Goal: Task Accomplishment & Management: Use online tool/utility

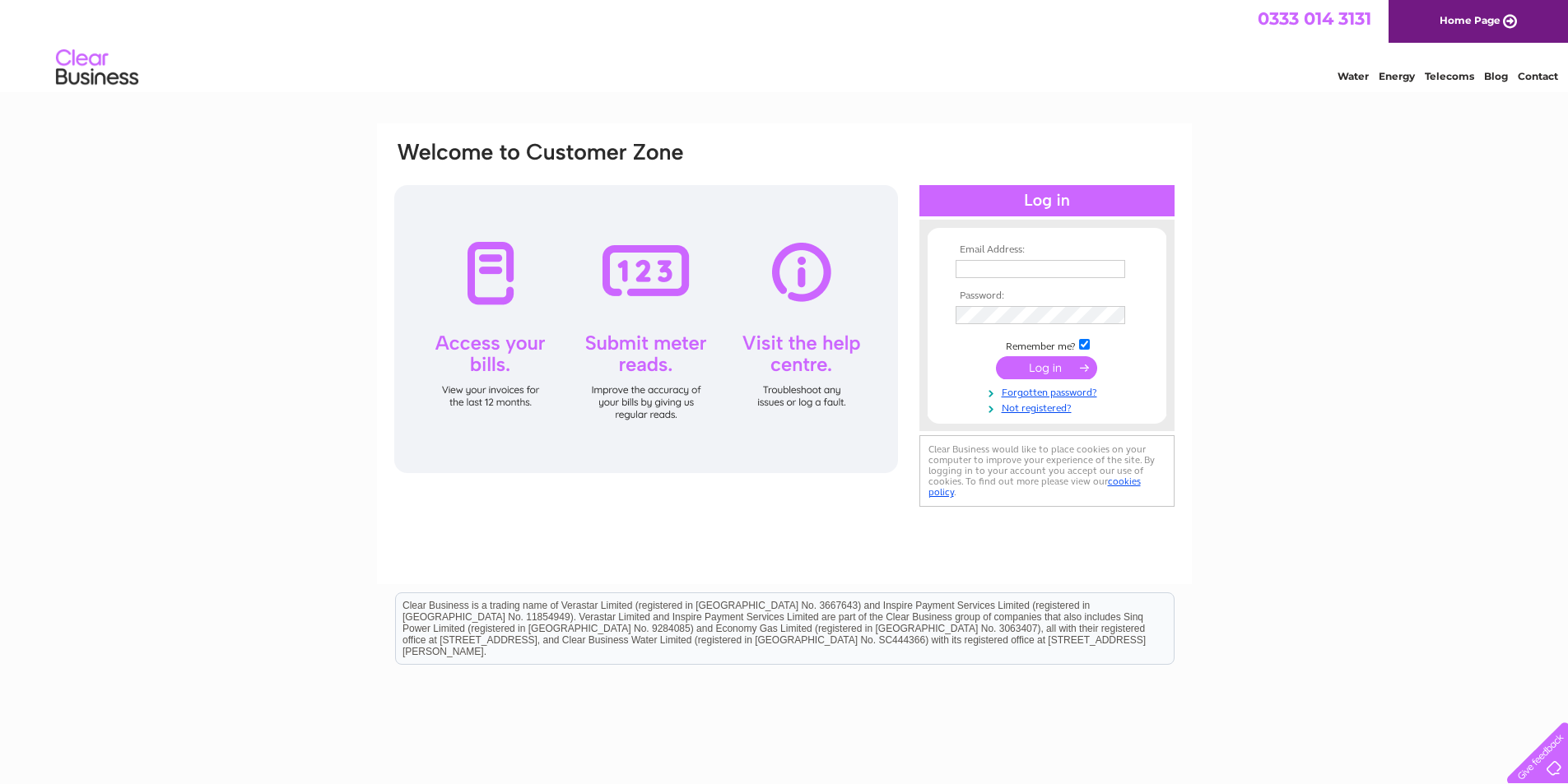
click at [994, 271] on input "text" at bounding box center [1040, 270] width 170 height 18
type input "allanwright2010@hotmail.co.uk"
click at [996, 358] on input "submit" at bounding box center [1046, 370] width 101 height 23
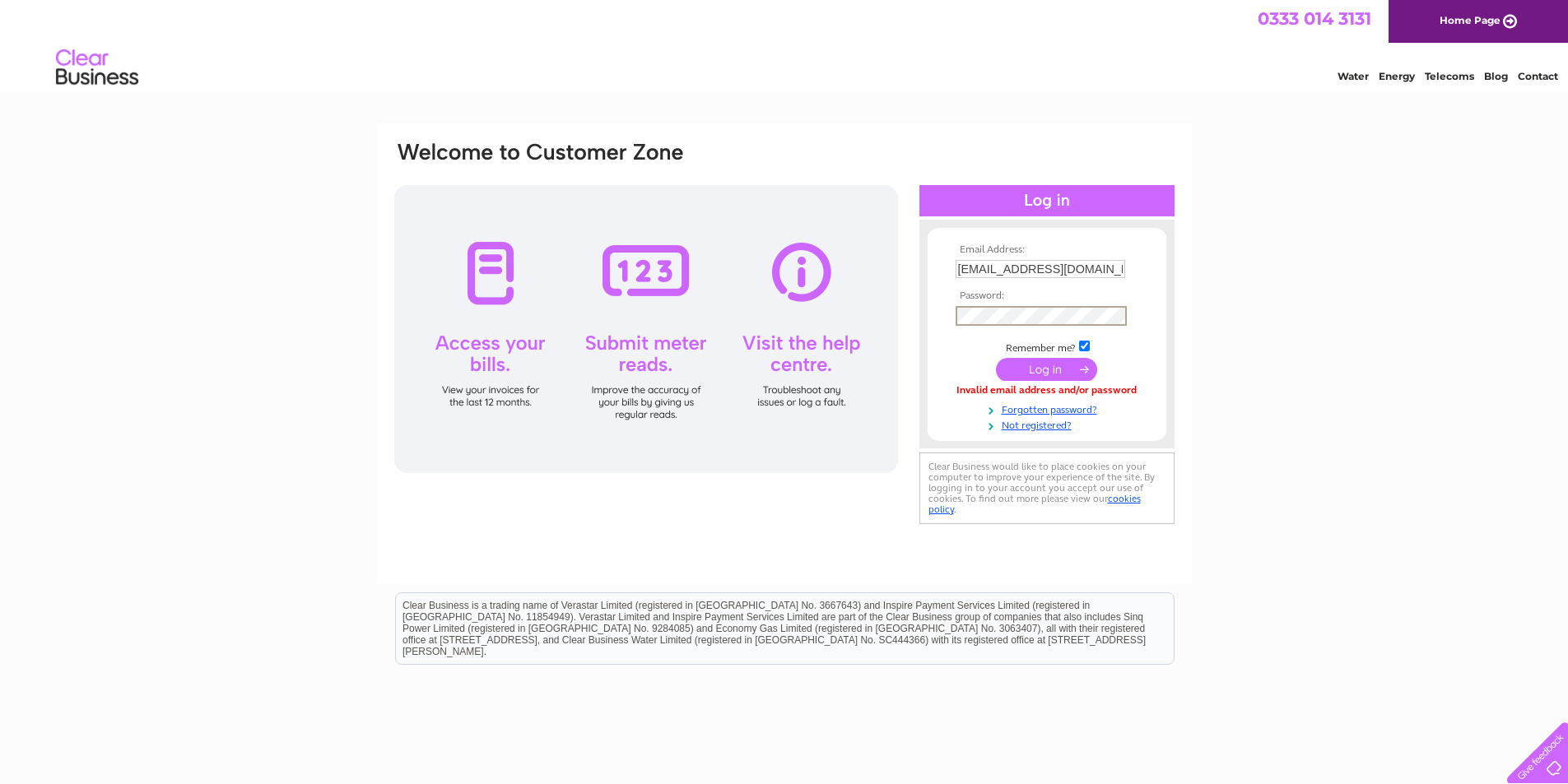
click at [996, 358] on input "submit" at bounding box center [1046, 370] width 101 height 23
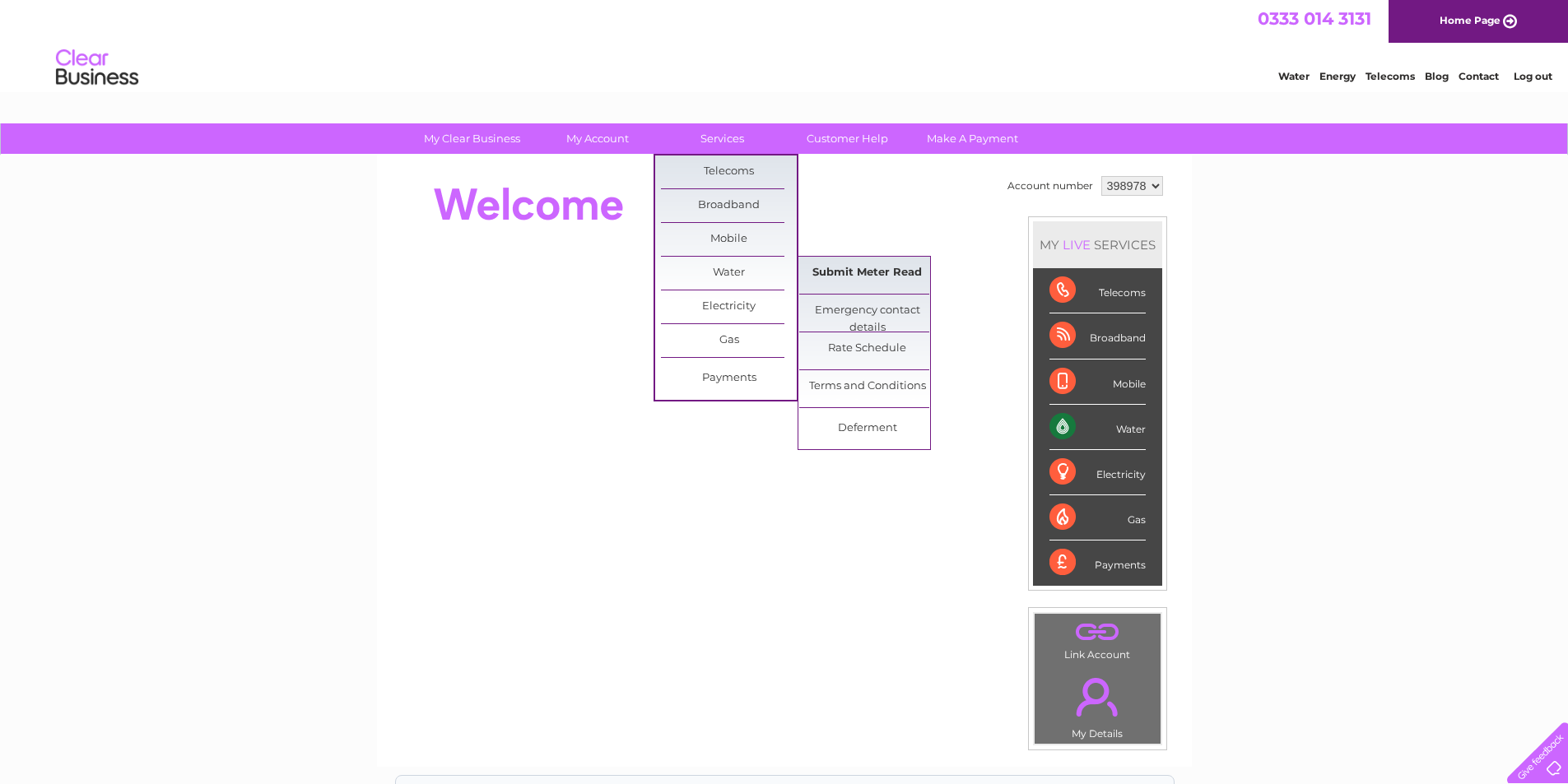
click at [864, 273] on link "Submit Meter Read" at bounding box center [867, 274] width 136 height 33
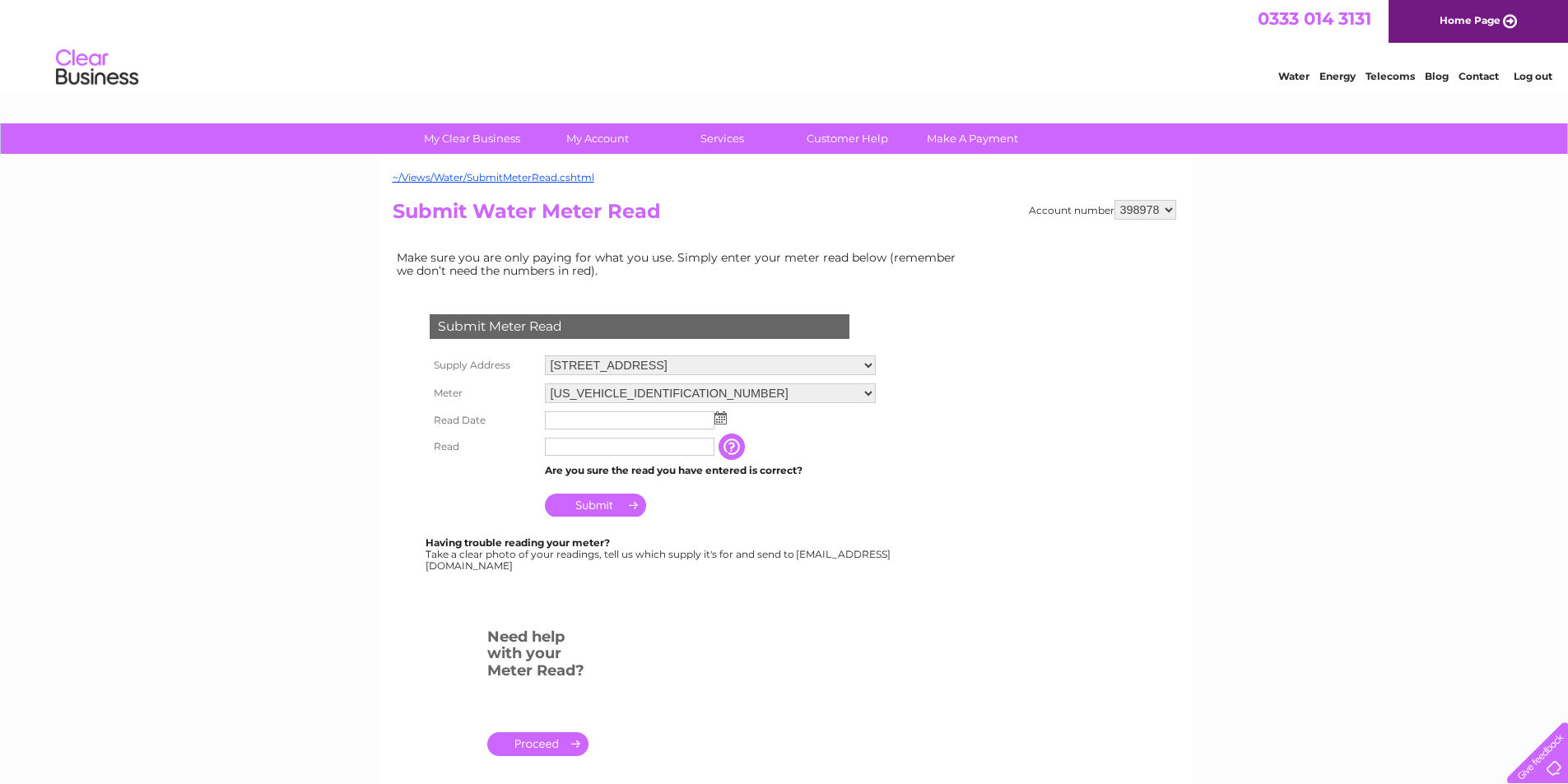
click at [1138, 208] on select "398978 398982 398987" at bounding box center [1145, 210] width 62 height 20
select select "398987"
click at [1115, 200] on select "398978 398982 398987" at bounding box center [1145, 210] width 62 height 20
click at [723, 420] on img at bounding box center [720, 418] width 12 height 13
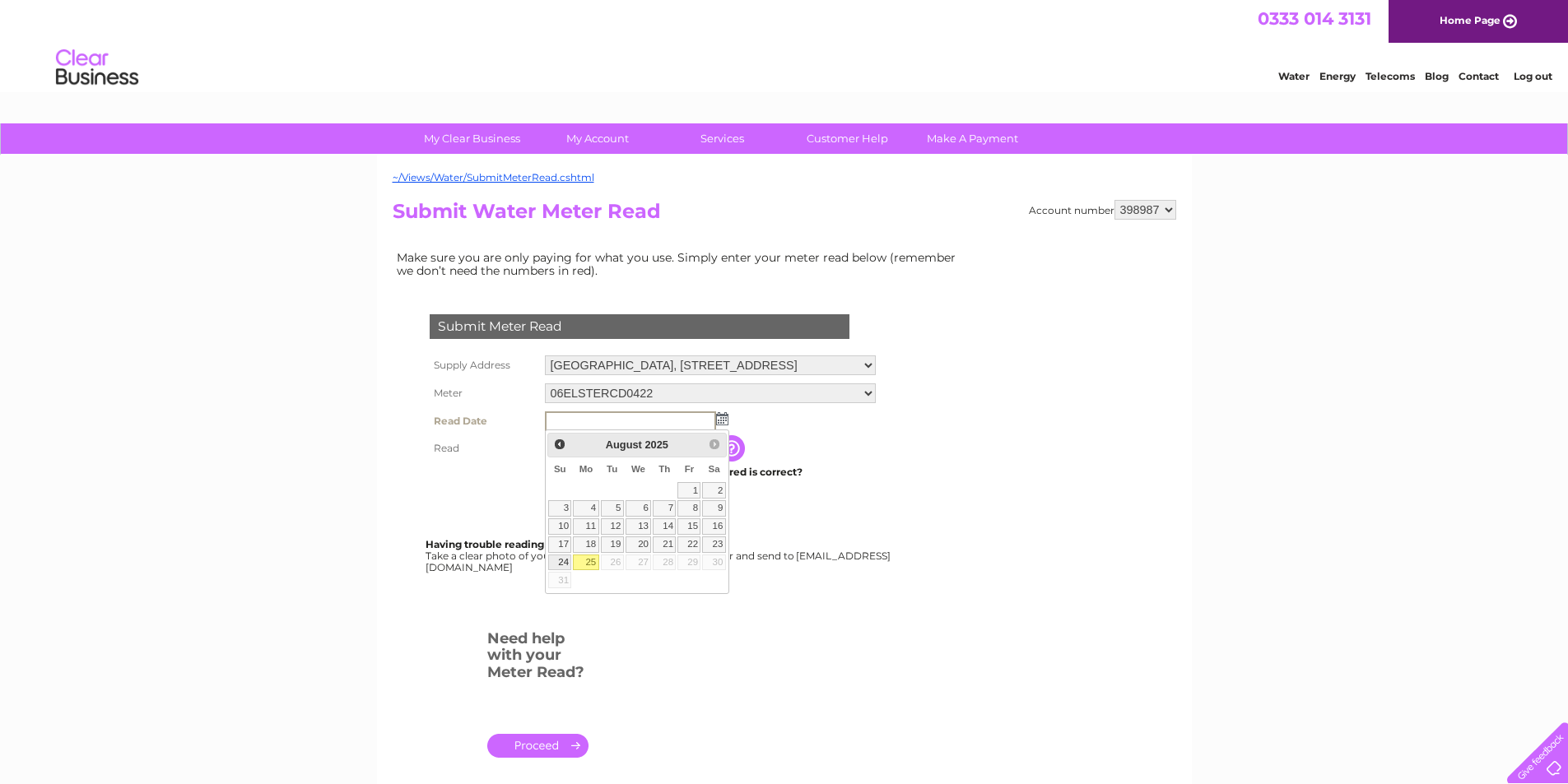
click at [566, 566] on link "24" at bounding box center [560, 563] width 23 height 17
type input "2025/08/24"
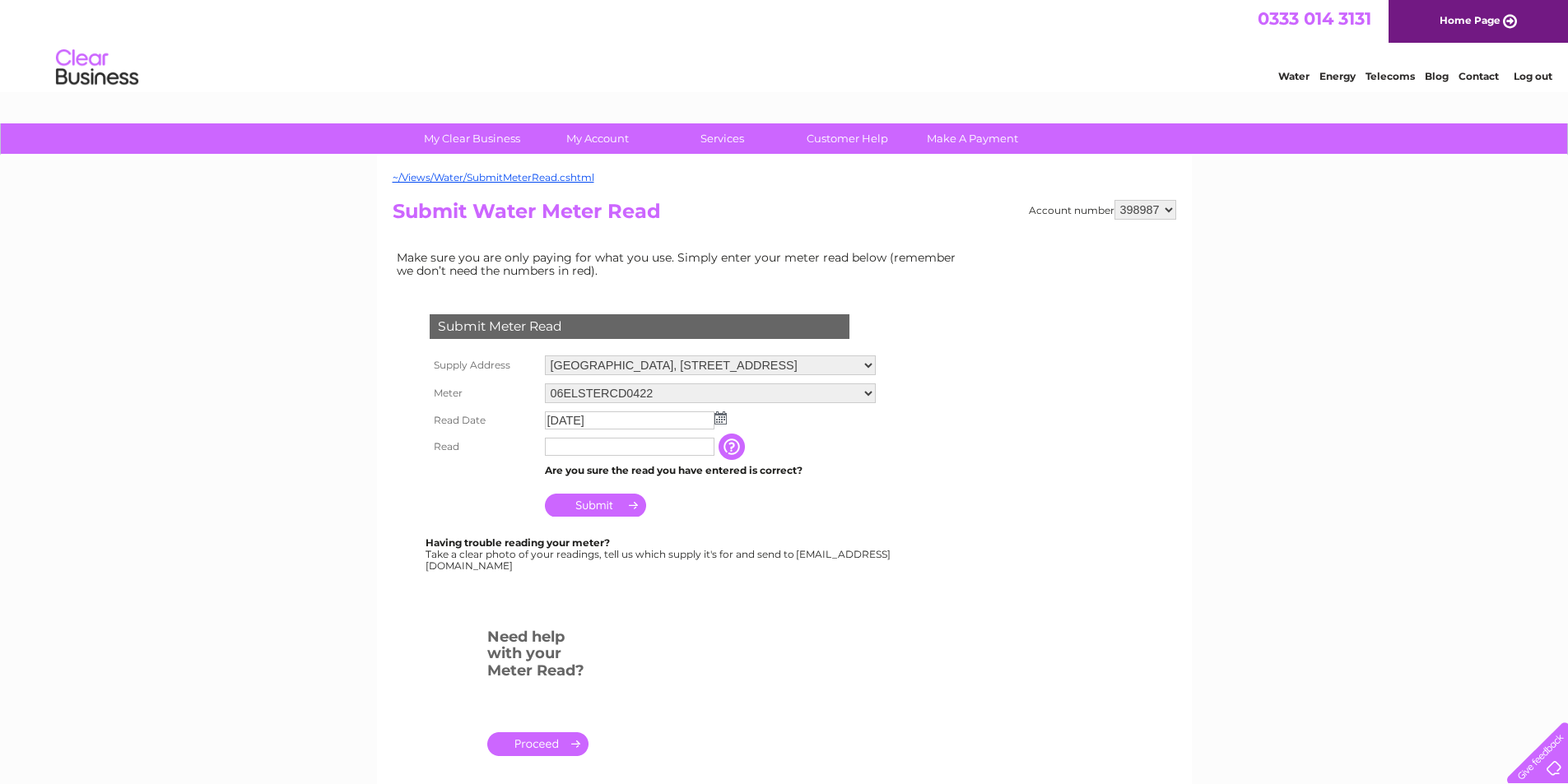
click at [568, 452] on input "text" at bounding box center [629, 447] width 170 height 18
type input "9115"
click at [583, 509] on input "Submit" at bounding box center [595, 507] width 101 height 23
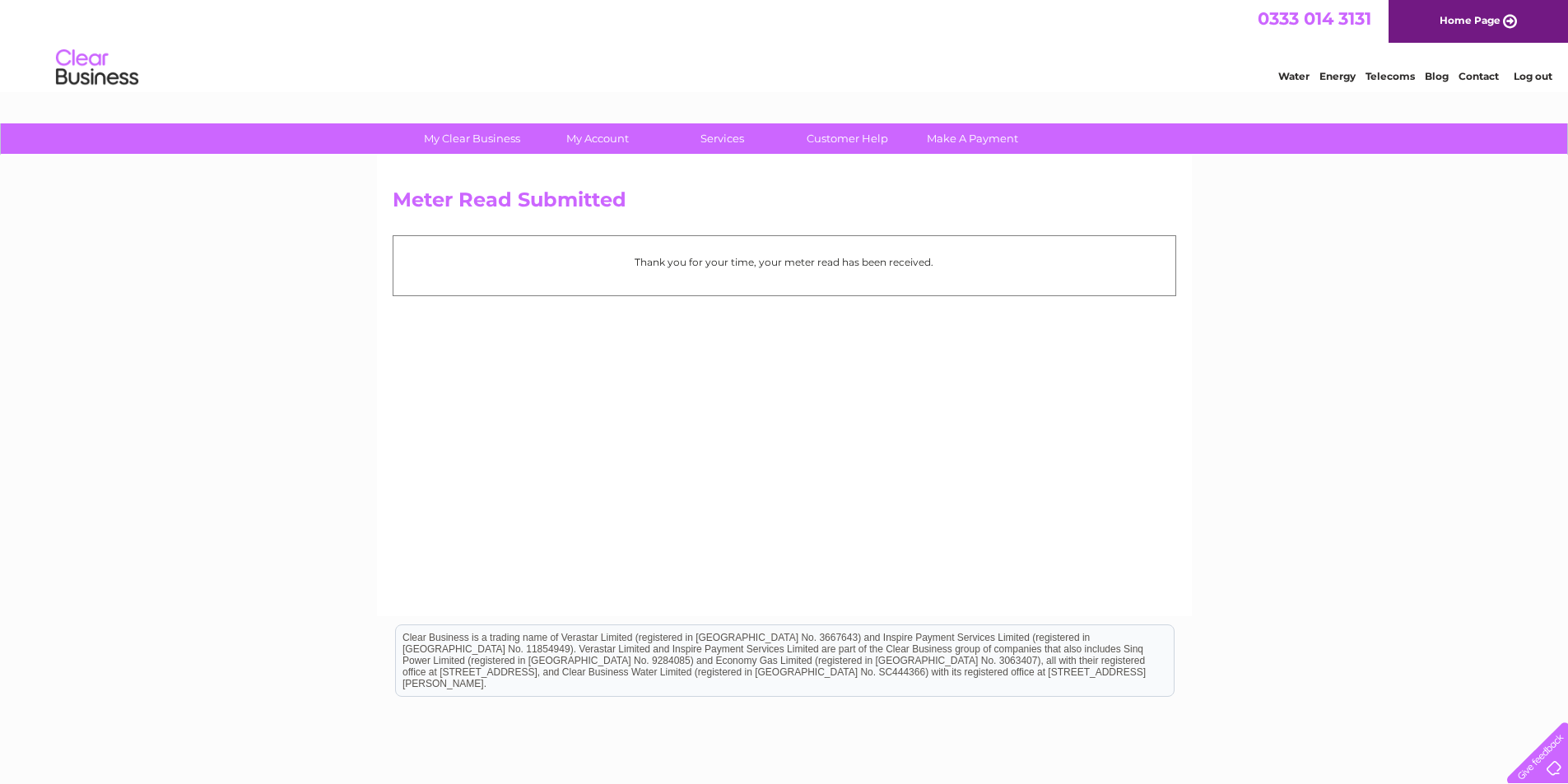
click at [1526, 80] on link "Log out" at bounding box center [1532, 76] width 39 height 12
